Goal: Information Seeking & Learning: Learn about a topic

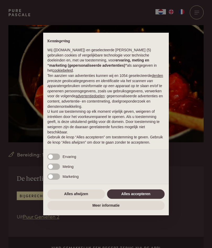
click at [135, 194] on button "Alles accepteren" at bounding box center [135, 193] width 57 height 9
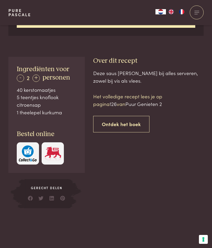
scroll to position [244, 0]
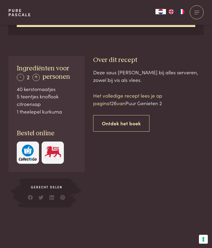
click at [126, 119] on link "Ontdek het boek" at bounding box center [121, 123] width 56 height 16
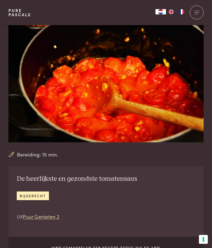
scroll to position [512, 0]
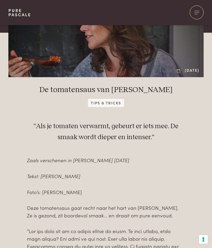
scroll to position [15, 0]
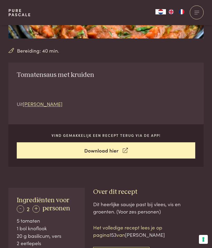
scroll to position [103, 0]
